Goal: Task Accomplishment & Management: Manage account settings

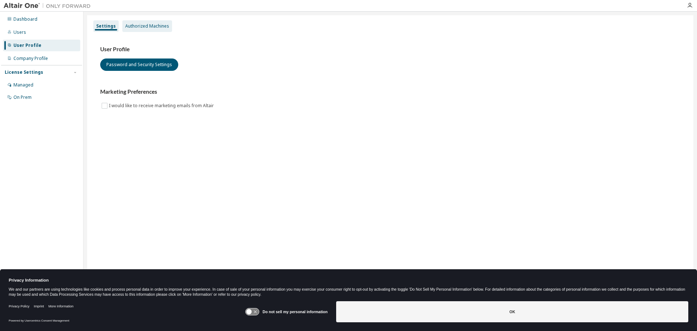
click at [152, 23] on div "Authorized Machines" at bounding box center [147, 26] width 44 height 6
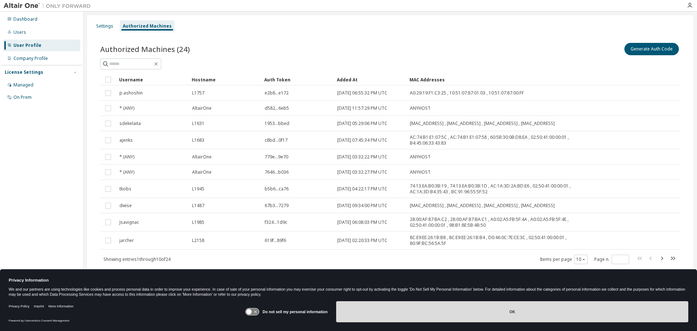
click at [533, 308] on button "OK" at bounding box center [512, 311] width 352 height 21
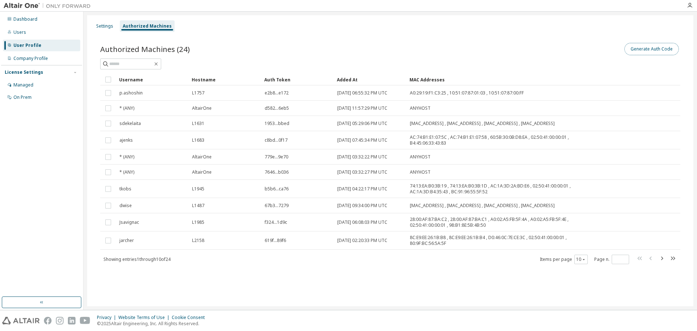
click at [646, 50] on button "Generate Auth Code" at bounding box center [651, 49] width 54 height 12
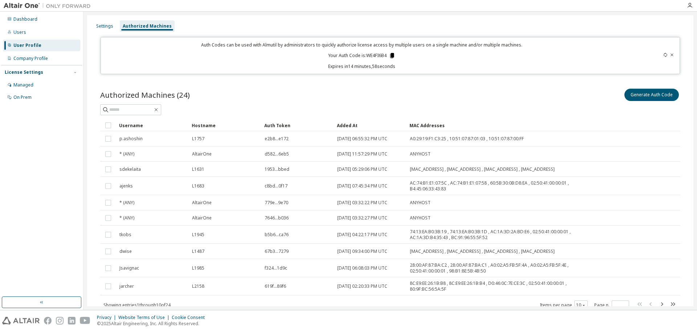
click at [390, 56] on icon at bounding box center [392, 55] width 4 height 5
click at [638, 96] on button "Generate Auth Code" at bounding box center [651, 95] width 54 height 12
click at [663, 54] on icon at bounding box center [665, 55] width 4 height 4
click at [670, 55] on icon at bounding box center [672, 55] width 4 height 4
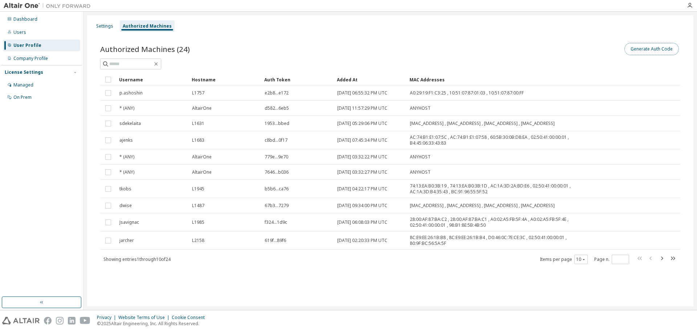
click at [647, 52] on button "Generate Auth Code" at bounding box center [651, 49] width 54 height 12
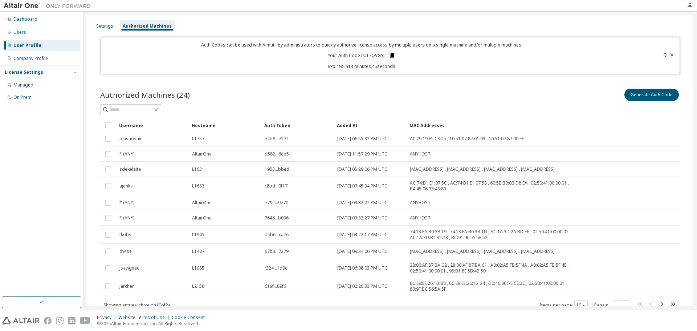
click at [390, 55] on icon at bounding box center [392, 55] width 4 height 5
